Goal: Obtain resource: Download file/media

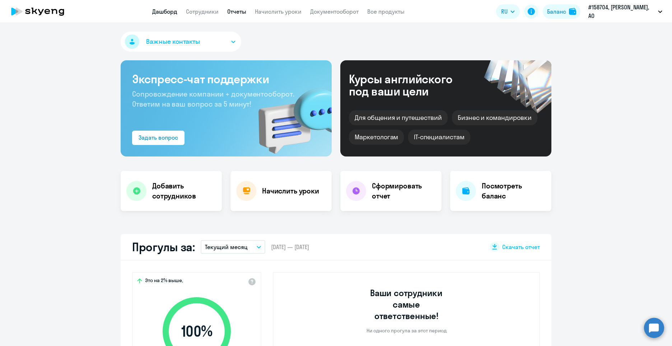
click at [239, 11] on link "Отчеты" at bounding box center [236, 11] width 19 height 7
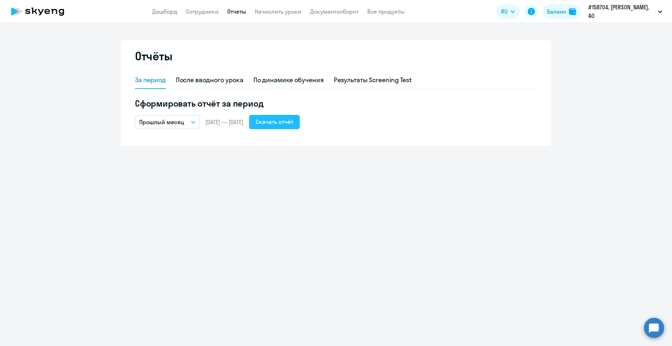
click at [291, 122] on div "Скачать отчёт" at bounding box center [274, 121] width 38 height 9
click at [331, 13] on link "Документооборот" at bounding box center [334, 11] width 48 height 7
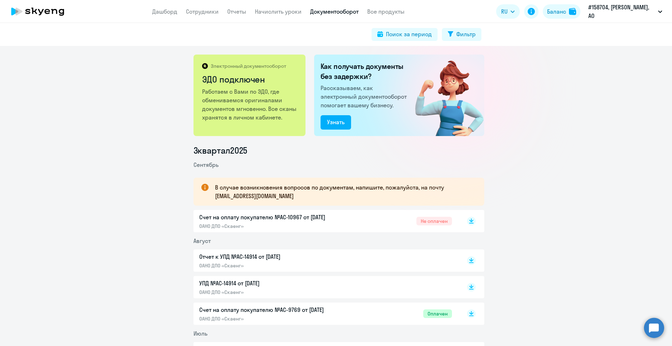
click at [430, 222] on span "Не оплачен" at bounding box center [434, 221] width 36 height 9
